Goal: Transaction & Acquisition: Purchase product/service

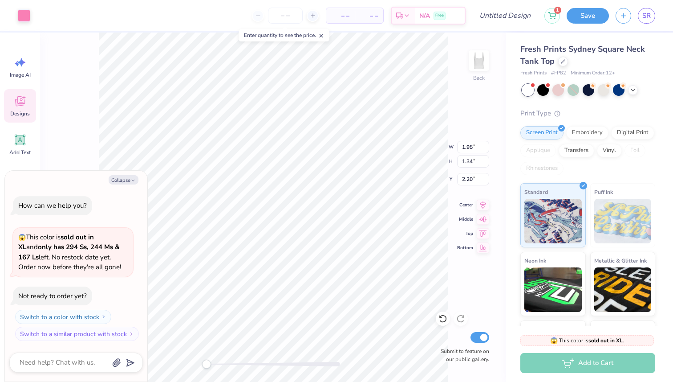
type textarea "x"
type input "1.95"
type input "1.34"
type input "2.20"
click at [25, 101] on icon at bounding box center [19, 100] width 13 height 13
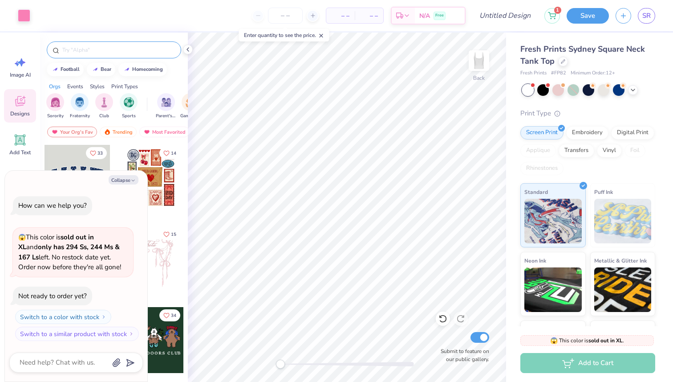
type textarea "x"
click at [132, 51] on input "text" at bounding box center [118, 49] width 114 height 9
type input "heart"
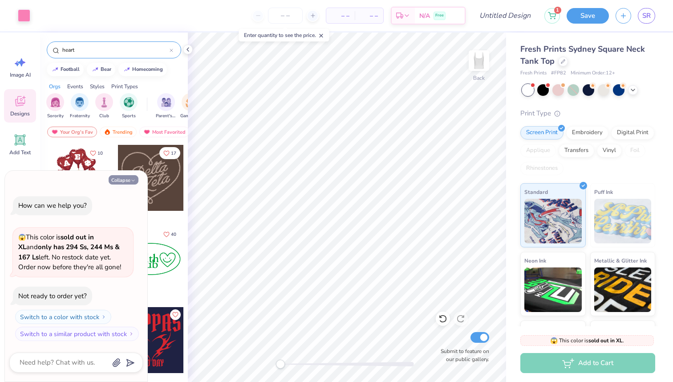
click at [124, 180] on button "Collapse" at bounding box center [124, 179] width 30 height 9
type textarea "x"
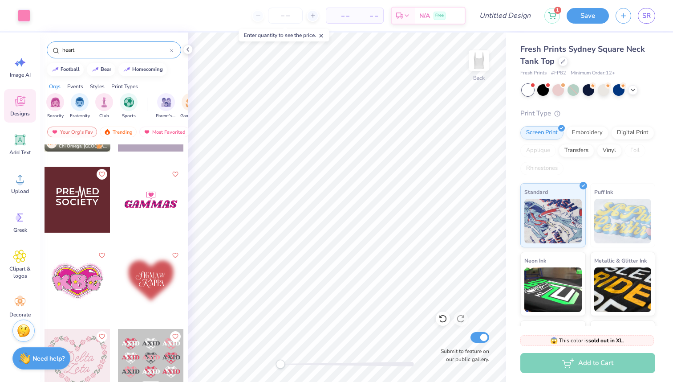
scroll to position [1115, 0]
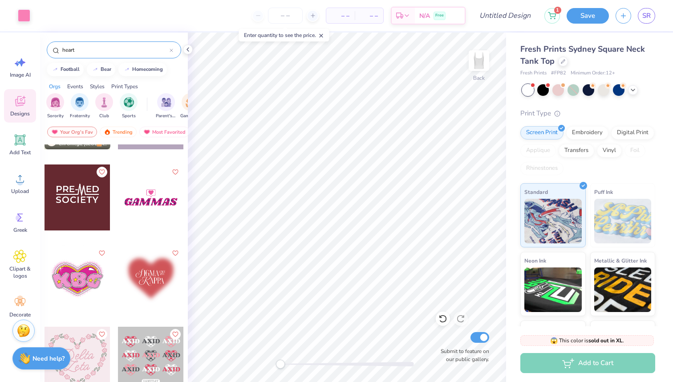
drag, startPoint x: 150, startPoint y: 277, endPoint x: 118, endPoint y: 281, distance: 31.9
click at [118, 281] on div at bounding box center [151, 278] width 66 height 66
click at [142, 277] on div at bounding box center [151, 278] width 66 height 66
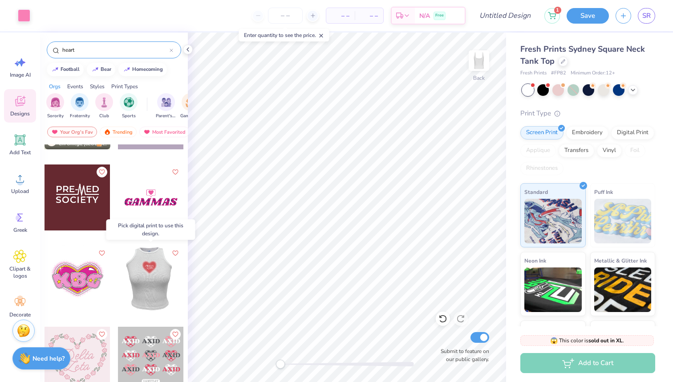
click at [148, 283] on div at bounding box center [151, 278] width 66 height 66
click at [118, 283] on div at bounding box center [85, 278] width 66 height 66
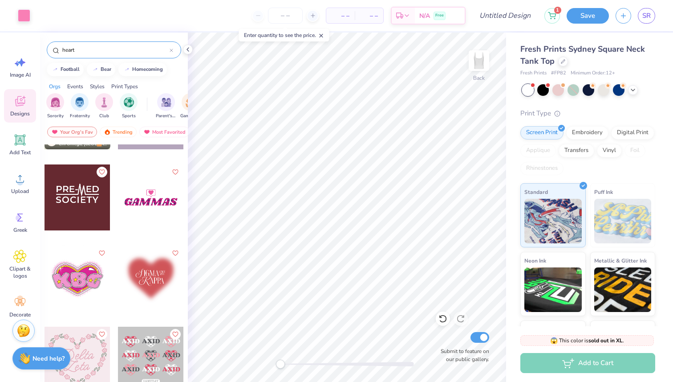
drag, startPoint x: 148, startPoint y: 283, endPoint x: 134, endPoint y: 275, distance: 16.5
click at [134, 275] on div at bounding box center [151, 278] width 66 height 66
click at [174, 252] on icon "Like" at bounding box center [175, 252] width 6 height 6
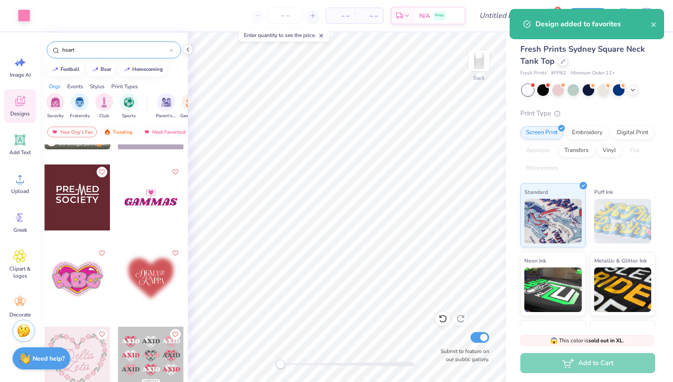
scroll to position [0, 0]
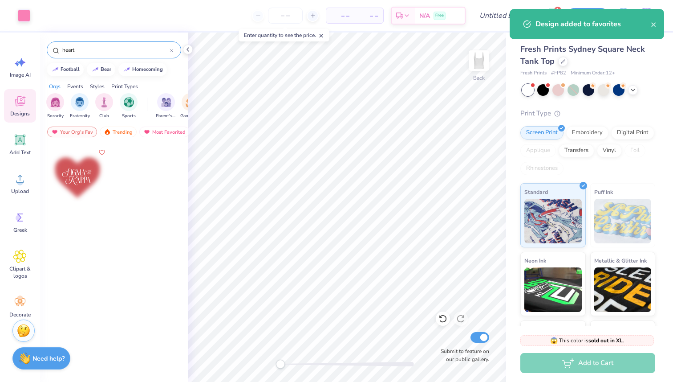
click at [57, 176] on div at bounding box center [78, 178] width 66 height 66
click at [201, 191] on div "Art colors – – Per Item – – Total Est. Delivery N/A Free Design Title 1 Save SR…" at bounding box center [336, 191] width 673 height 382
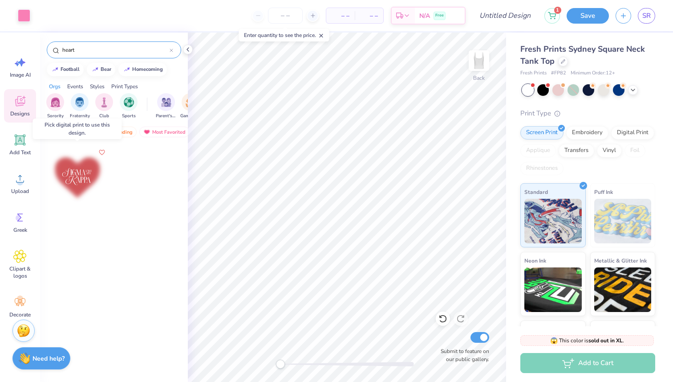
click at [62, 187] on div at bounding box center [78, 178] width 66 height 66
click at [634, 133] on div "Digital Print" at bounding box center [632, 131] width 43 height 13
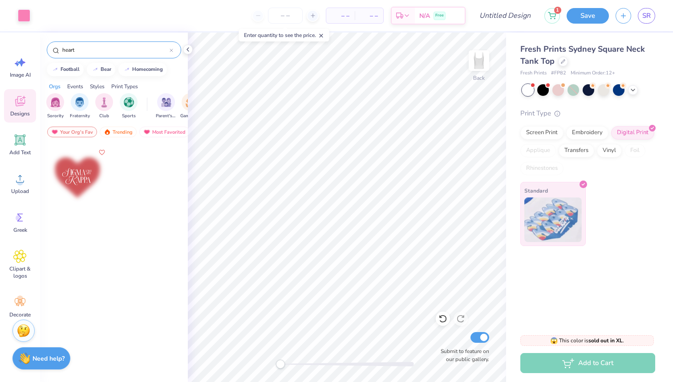
click at [556, 223] on img at bounding box center [553, 219] width 57 height 45
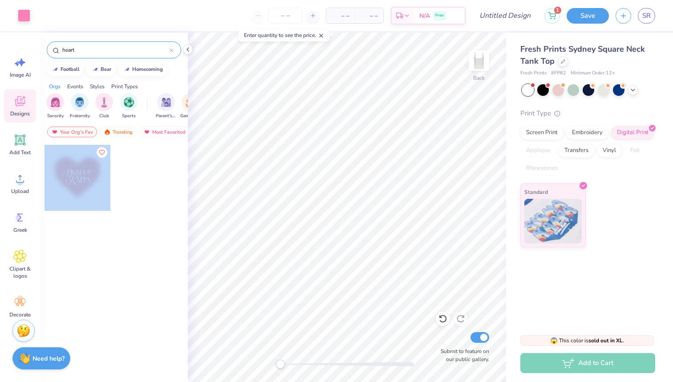
click at [347, 185] on div "Art colors – – Per Item – – Total Est. Delivery N/A Free Design Title 1 Save SR…" at bounding box center [336, 191] width 673 height 382
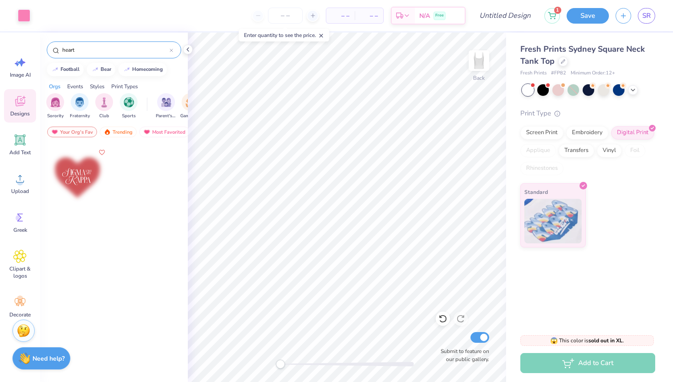
click at [129, 212] on div at bounding box center [151, 184] width 67 height 81
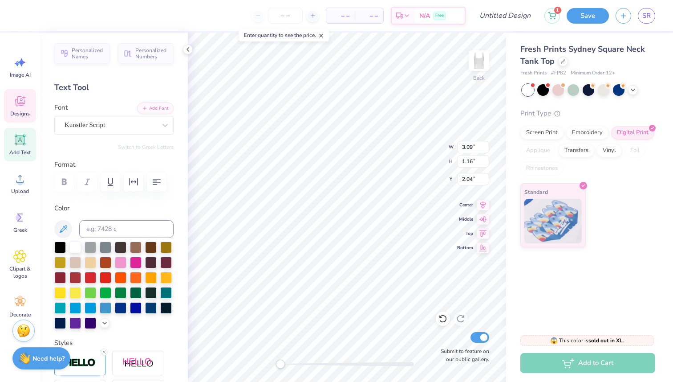
type input "3.09"
type input "1.16"
type input "2.04"
type input "2.12"
type input "1.54"
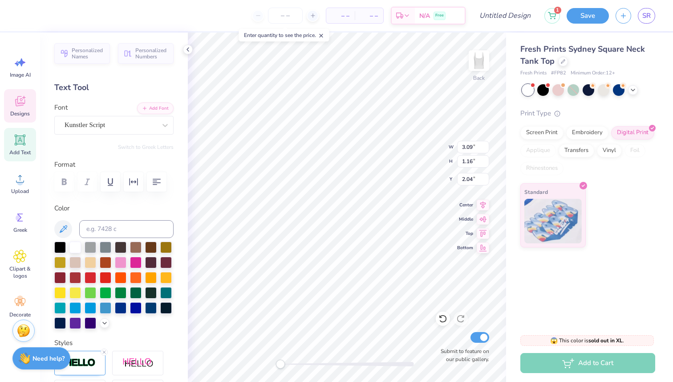
type input "2.00"
type input "3.09"
type input "1.16"
click at [428, 155] on div "Back W 5.41 5.41 " H 1.71 1.71 " Y 2.00 2.00 " Center Middle Top Bottom Submit …" at bounding box center [347, 207] width 318 height 349
type input "2.14"
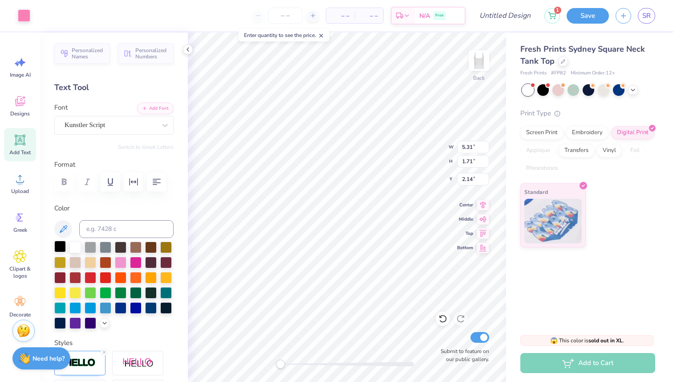
click at [60, 248] on div at bounding box center [60, 246] width 12 height 12
type input "4.64"
click at [75, 247] on div at bounding box center [75, 246] width 12 height 12
click at [65, 247] on div at bounding box center [60, 246] width 12 height 12
click at [71, 231] on button at bounding box center [63, 229] width 18 height 18
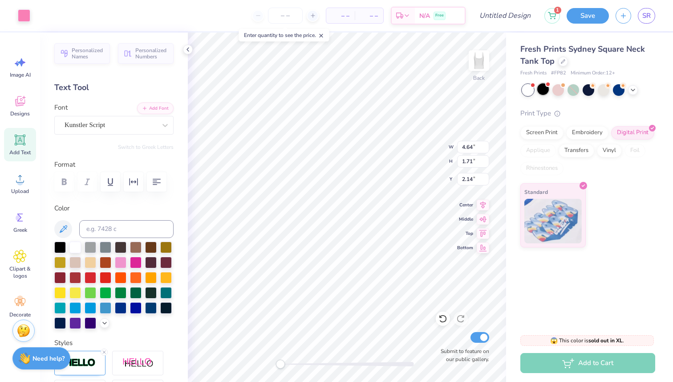
click at [542, 91] on div at bounding box center [543, 89] width 12 height 12
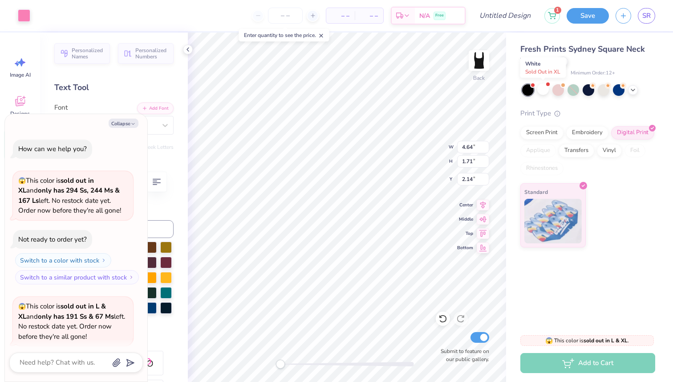
scroll to position [69, 0]
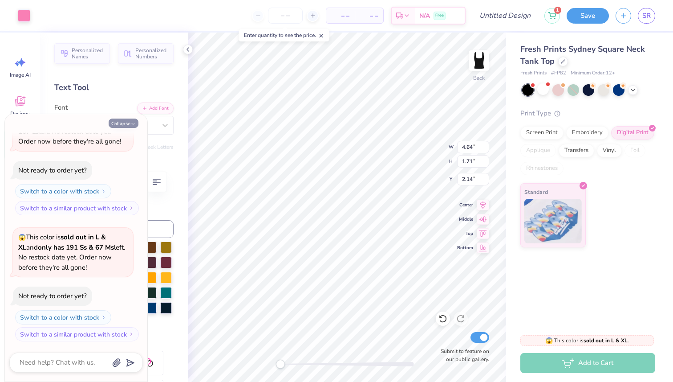
click at [132, 120] on button "Collapse" at bounding box center [124, 122] width 30 height 9
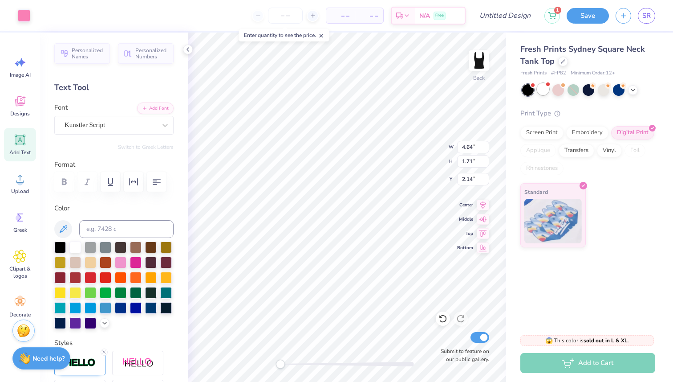
click at [541, 89] on div at bounding box center [543, 89] width 12 height 12
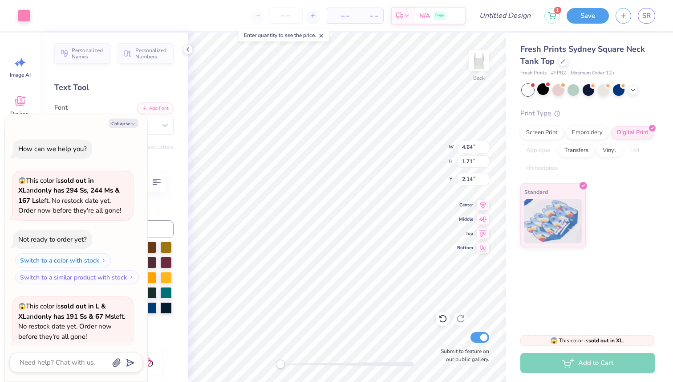
scroll to position [195, 0]
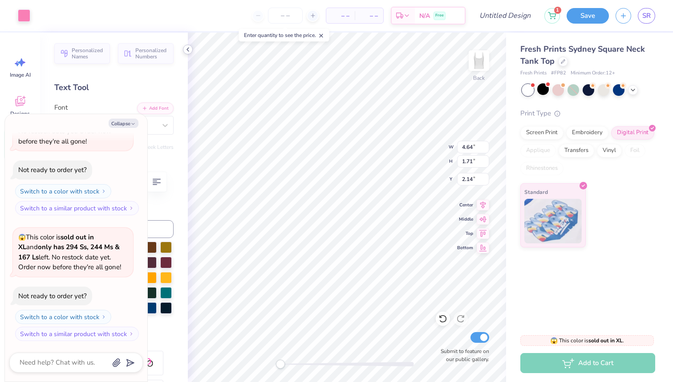
click at [188, 49] on icon at bounding box center [187, 49] width 7 height 7
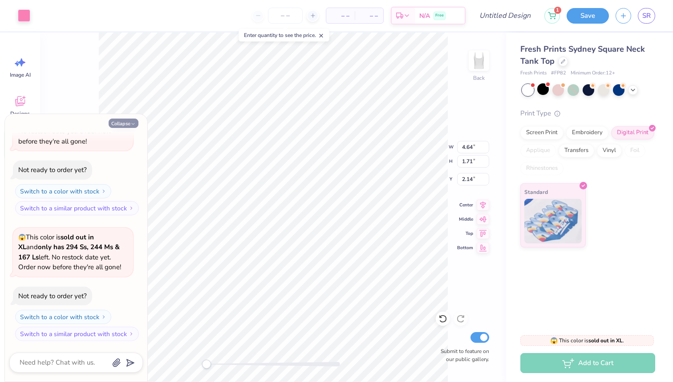
click at [132, 123] on polyline "button" at bounding box center [133, 123] width 3 height 1
type textarea "x"
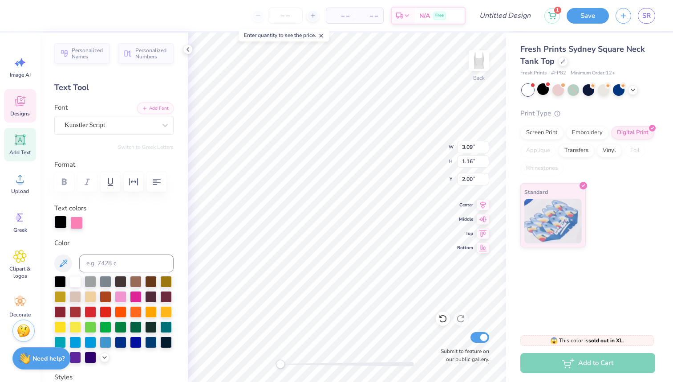
click at [61, 220] on div at bounding box center [60, 222] width 12 height 12
click at [62, 222] on div at bounding box center [60, 222] width 12 height 12
click at [77, 280] on div at bounding box center [75, 281] width 12 height 12
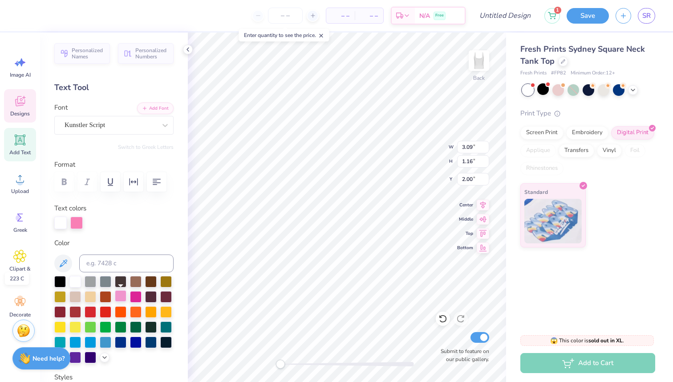
click at [123, 296] on div at bounding box center [121, 296] width 12 height 12
click at [167, 342] on div at bounding box center [166, 341] width 12 height 12
click at [57, 285] on div at bounding box center [60, 281] width 12 height 12
click at [75, 217] on div at bounding box center [76, 222] width 12 height 12
click at [58, 282] on div at bounding box center [60, 281] width 12 height 12
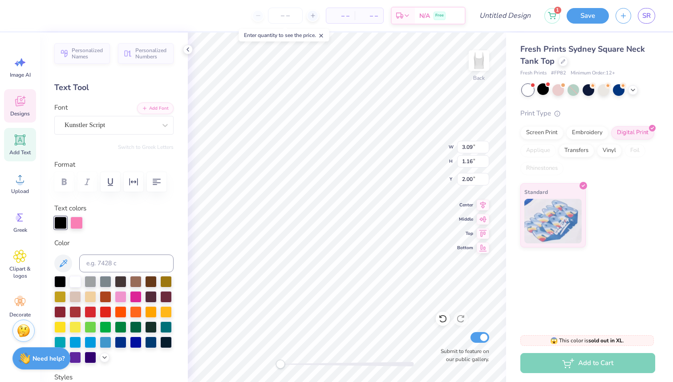
type input "2.12"
type input "1.54"
type input "2.14"
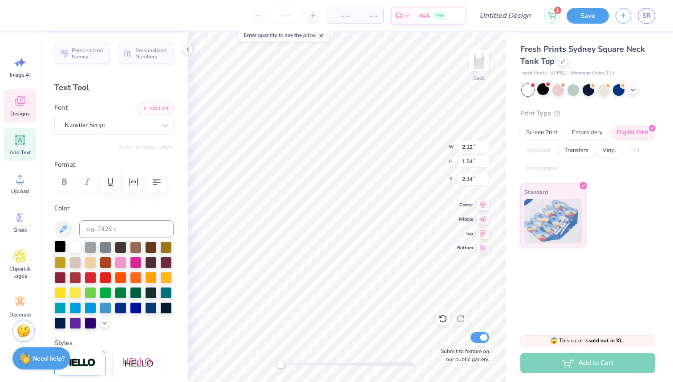
click at [60, 246] on div at bounding box center [60, 246] width 12 height 12
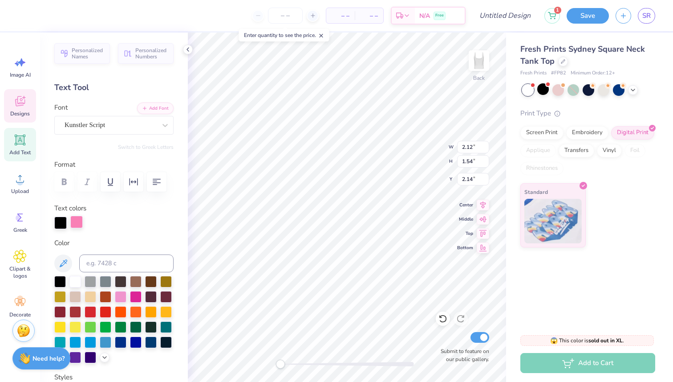
click at [74, 222] on div at bounding box center [76, 222] width 12 height 12
click at [61, 281] on div at bounding box center [60, 281] width 12 height 12
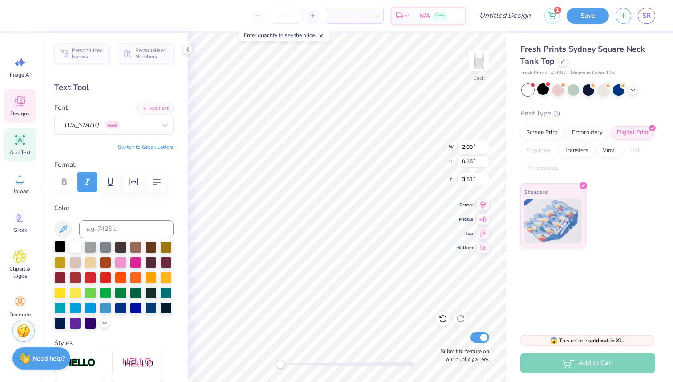
click at [63, 249] on div at bounding box center [60, 246] width 12 height 12
type textarea "AXO 2025"
type textarea "ALPHA CHI 2025"
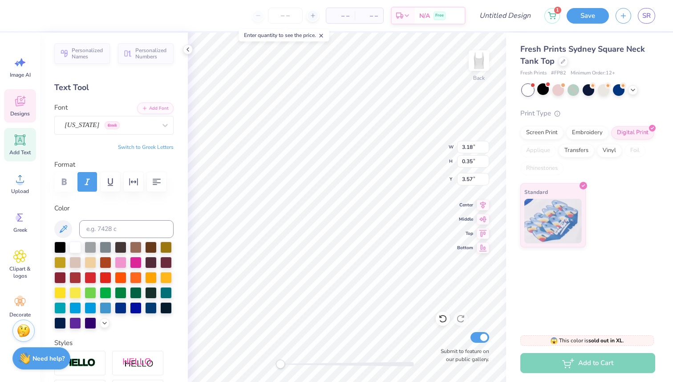
type textarea "AXO 2025"
click at [559, 61] on div at bounding box center [563, 61] width 10 height 10
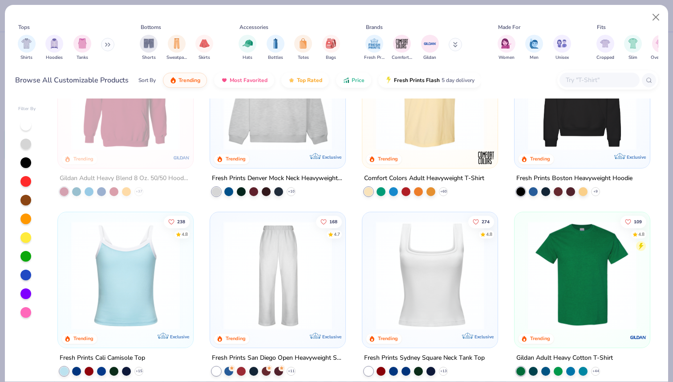
scroll to position [68, 0]
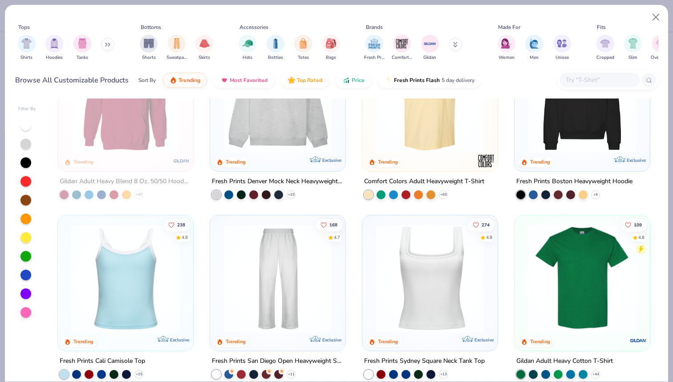
click at [580, 76] on input "text" at bounding box center [599, 80] width 69 height 10
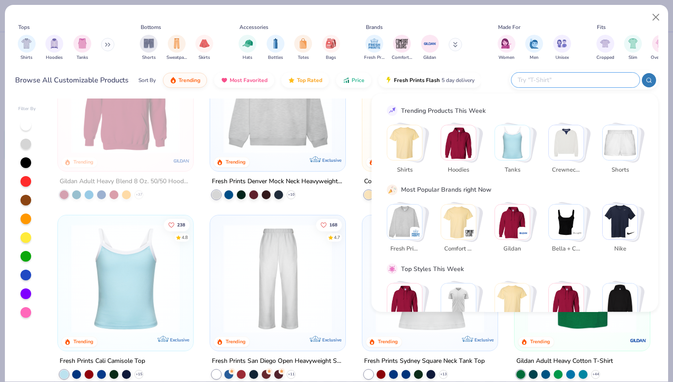
click at [521, 134] on img "Stack Card Button Tanks" at bounding box center [512, 142] width 35 height 35
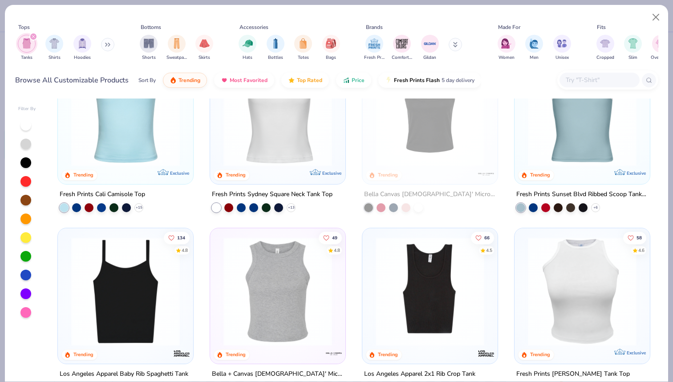
scroll to position [56, 0]
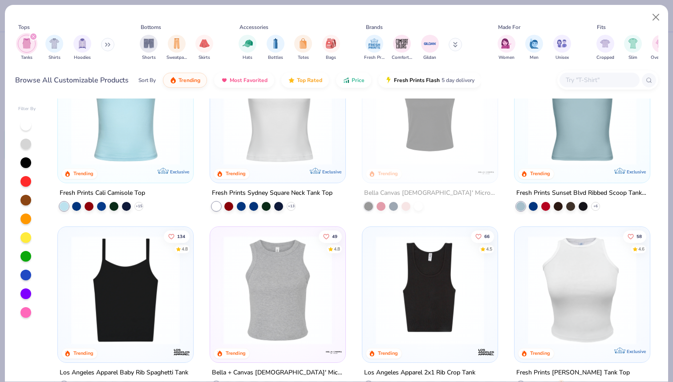
click at [118, 291] on img at bounding box center [126, 290] width 118 height 109
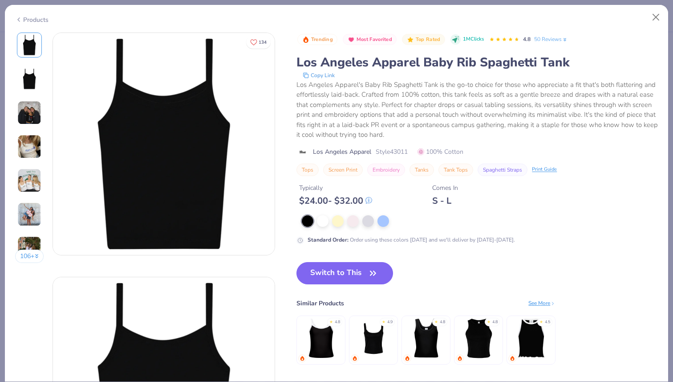
click at [24, 160] on div "106 +" at bounding box center [29, 151] width 29 height 237
click at [24, 178] on img at bounding box center [29, 180] width 24 height 24
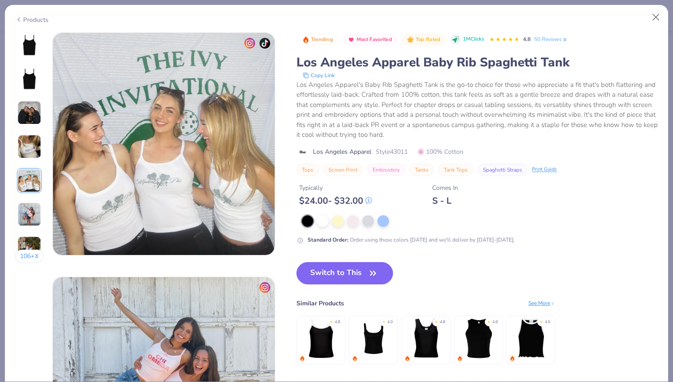
scroll to position [1003, 0]
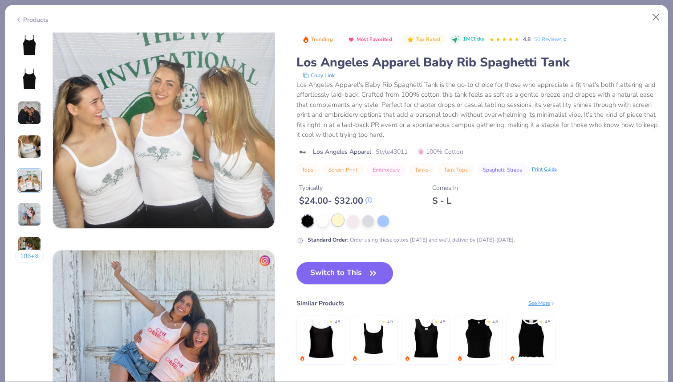
click at [336, 219] on div at bounding box center [338, 220] width 12 height 12
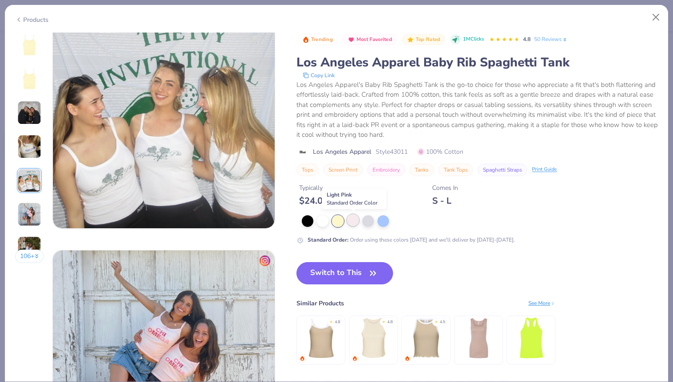
click at [350, 219] on div at bounding box center [353, 220] width 12 height 12
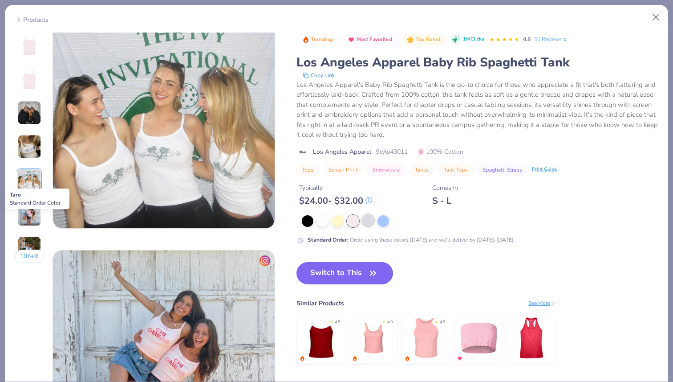
click at [366, 219] on div at bounding box center [368, 220] width 12 height 12
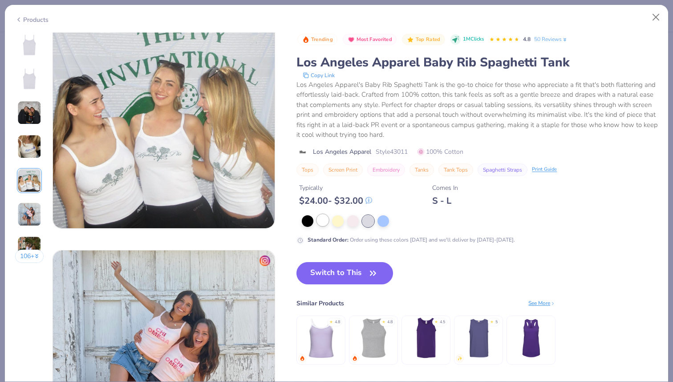
click at [323, 220] on div at bounding box center [323, 220] width 12 height 12
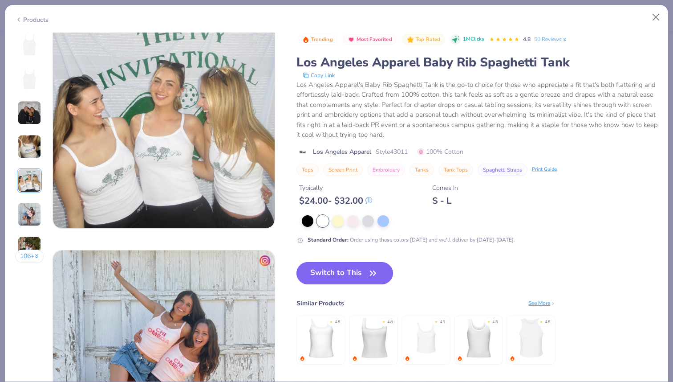
click at [334, 271] on button "Switch to This" at bounding box center [345, 273] width 97 height 22
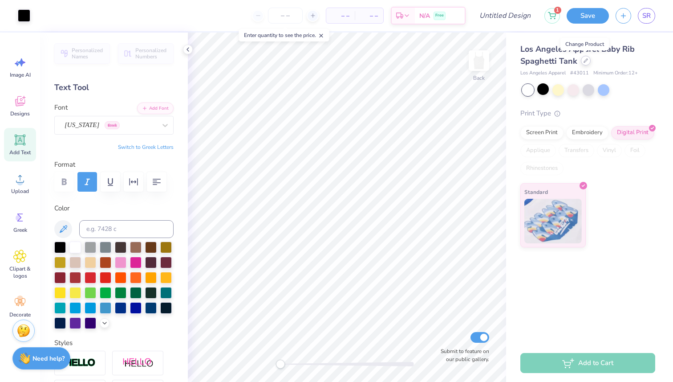
click at [583, 63] on div at bounding box center [586, 61] width 10 height 10
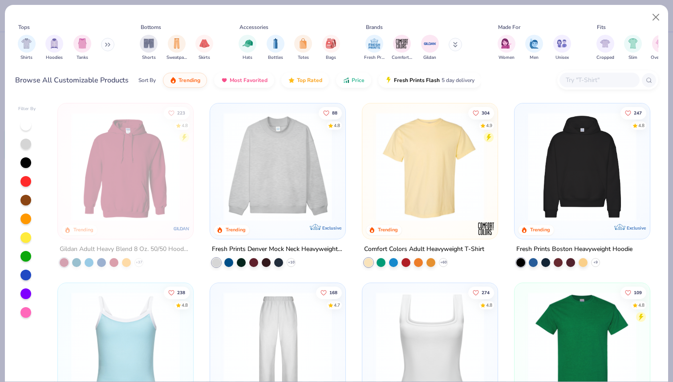
click at [92, 51] on div "Shirts Hoodies Tanks" at bounding box center [66, 47] width 102 height 33
click at [90, 47] on div "filter for Tanks" at bounding box center [82, 43] width 18 height 18
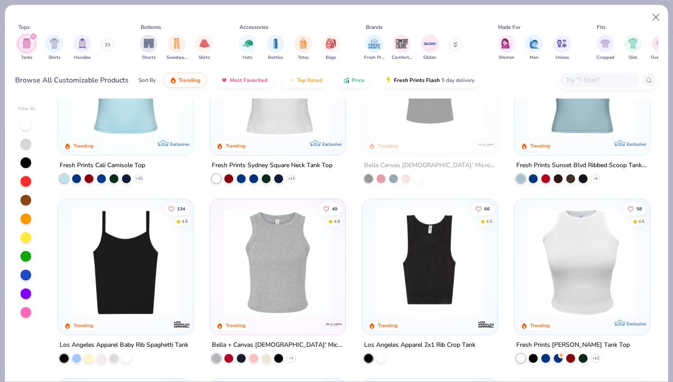
scroll to position [81, 0]
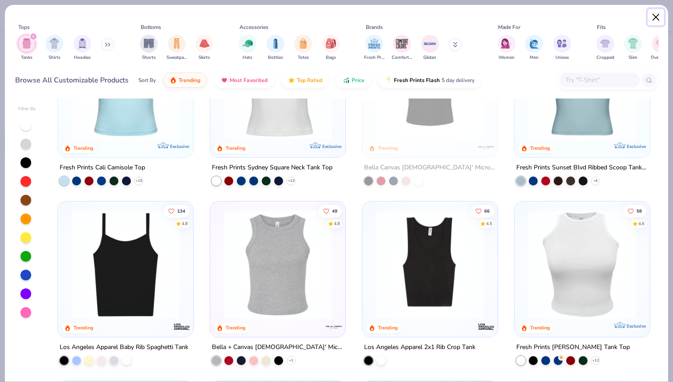
click at [654, 17] on button "Close" at bounding box center [656, 17] width 17 height 17
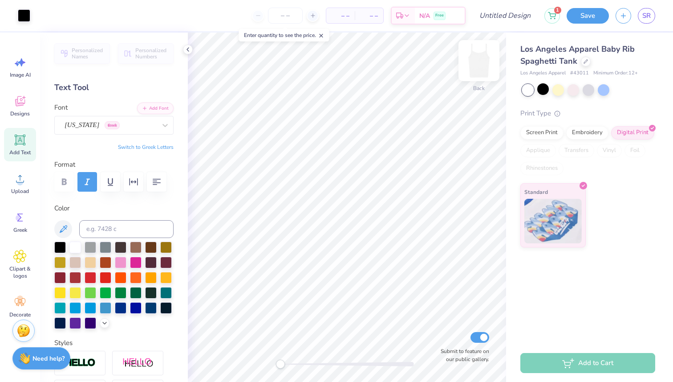
click at [480, 61] on img at bounding box center [479, 61] width 36 height 36
click at [480, 61] on img at bounding box center [479, 61] width 18 height 18
click at [588, 97] on div "Los Angeles Apparel Baby Rib Spaghetti Tank Los Angeles Apparel # 43011 Minimum…" at bounding box center [588, 145] width 135 height 204
click at [588, 94] on div at bounding box center [589, 89] width 12 height 12
click at [587, 92] on div at bounding box center [589, 89] width 12 height 12
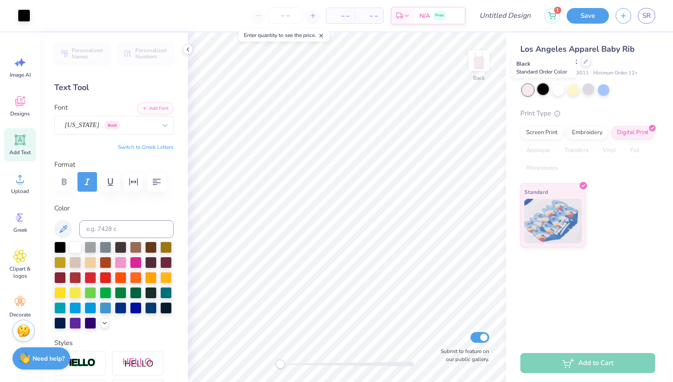
click at [541, 89] on div at bounding box center [543, 89] width 12 height 12
click at [558, 89] on div at bounding box center [559, 89] width 12 height 12
click at [546, 90] on div at bounding box center [543, 89] width 12 height 12
click at [586, 93] on div at bounding box center [589, 89] width 12 height 12
click at [589, 89] on div at bounding box center [589, 89] width 12 height 12
